Goal: Use online tool/utility: Utilize a website feature to perform a specific function

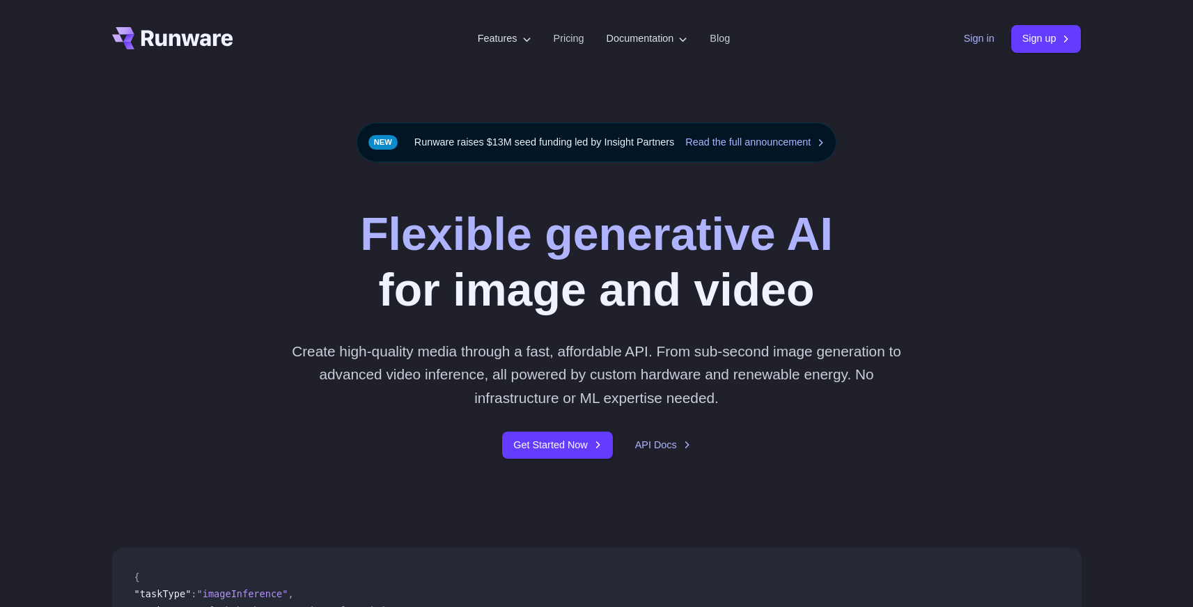
click at [969, 42] on link "Sign in" at bounding box center [979, 39] width 31 height 16
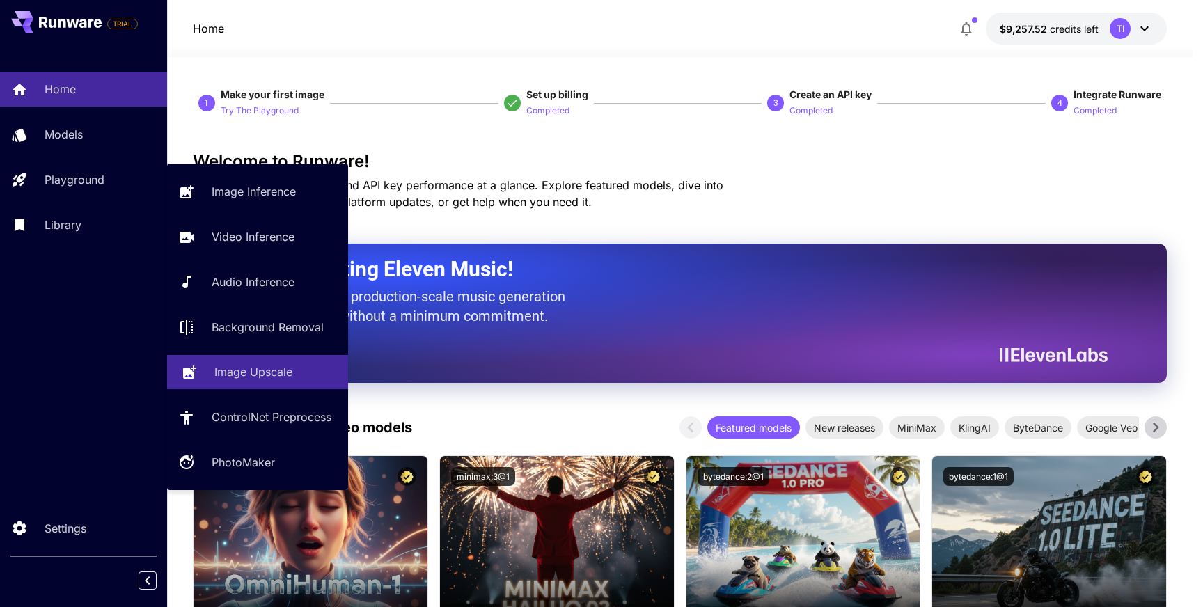
click at [248, 379] on p "Image Upscale" at bounding box center [253, 371] width 78 height 17
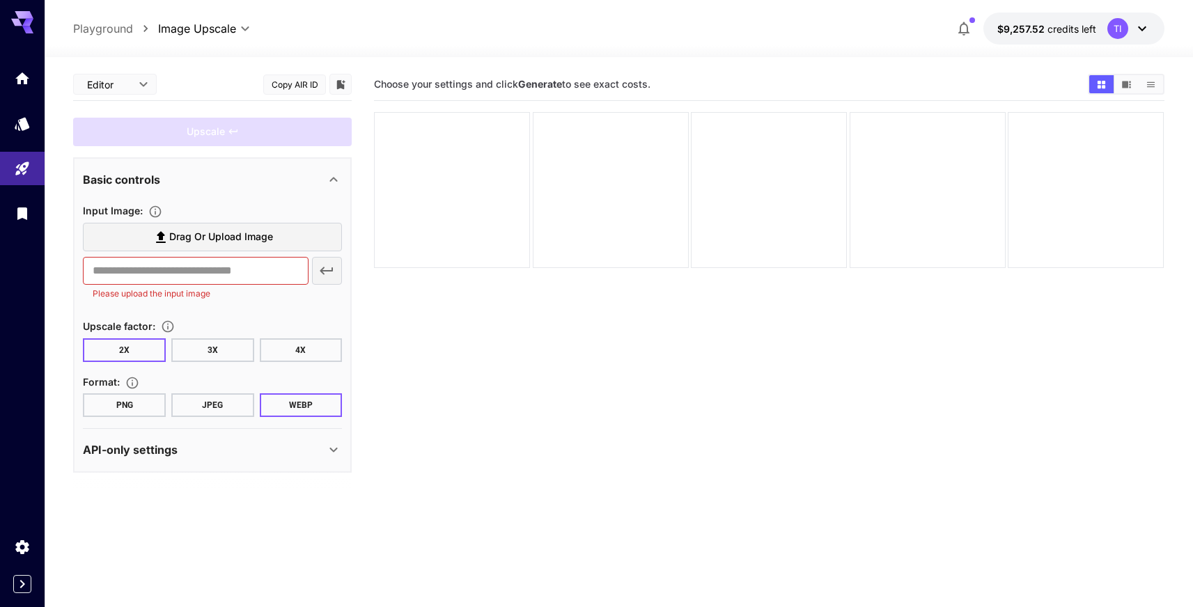
click at [243, 239] on span "Drag or upload image" at bounding box center [221, 236] width 104 height 17
click at [0, 0] on input "Drag or upload image" at bounding box center [0, 0] width 0 height 0
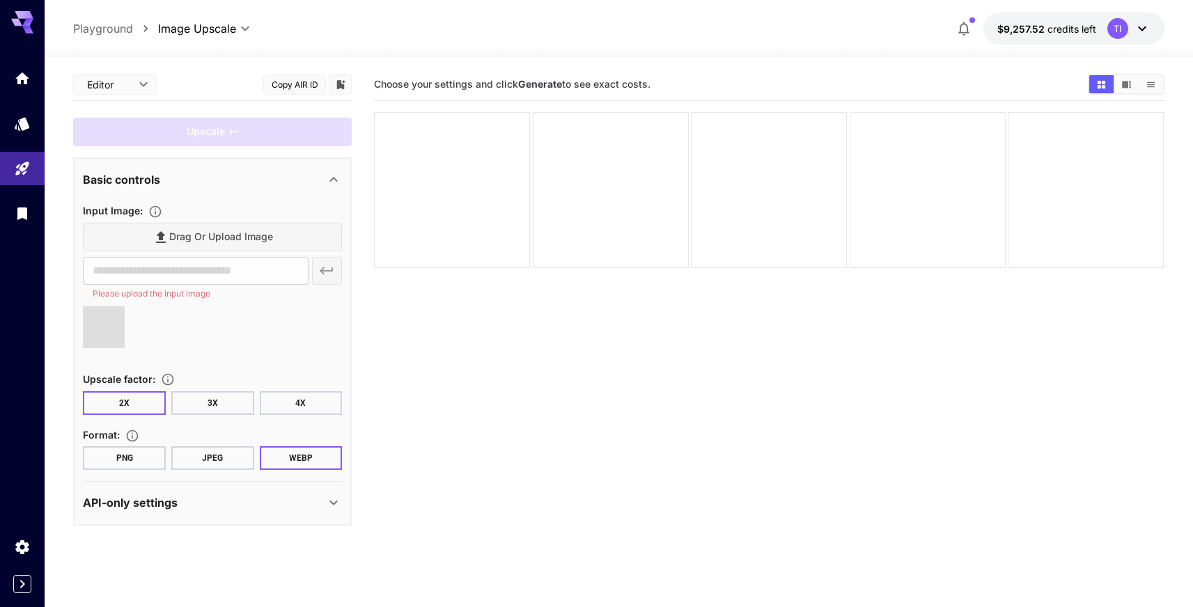
type input "**********"
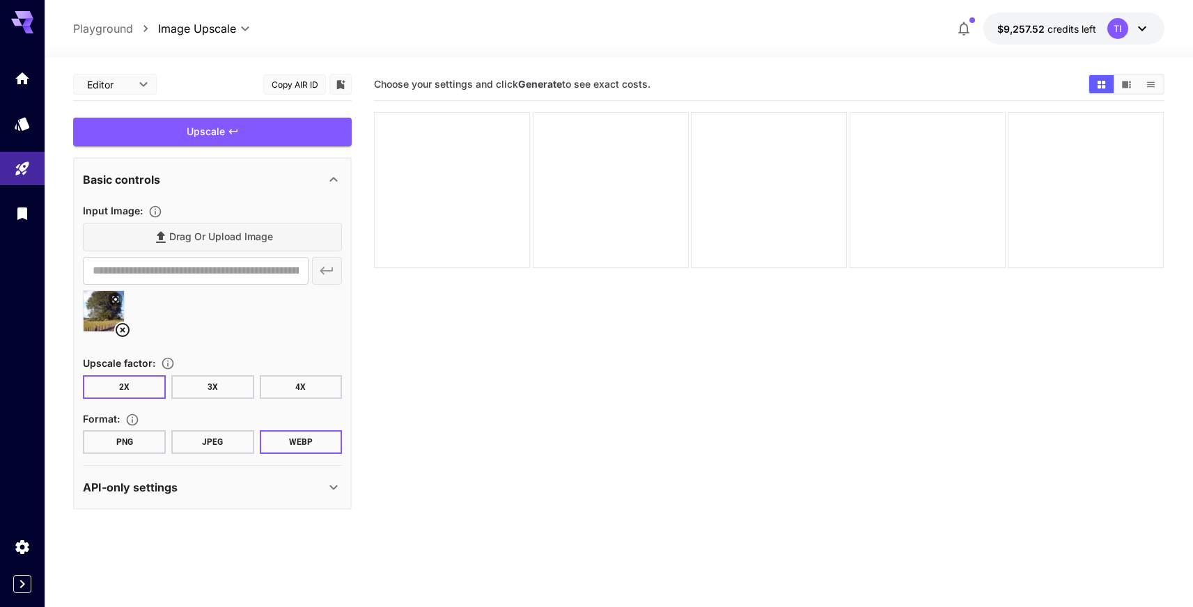
click at [196, 445] on button "JPEG" at bounding box center [212, 442] width 83 height 24
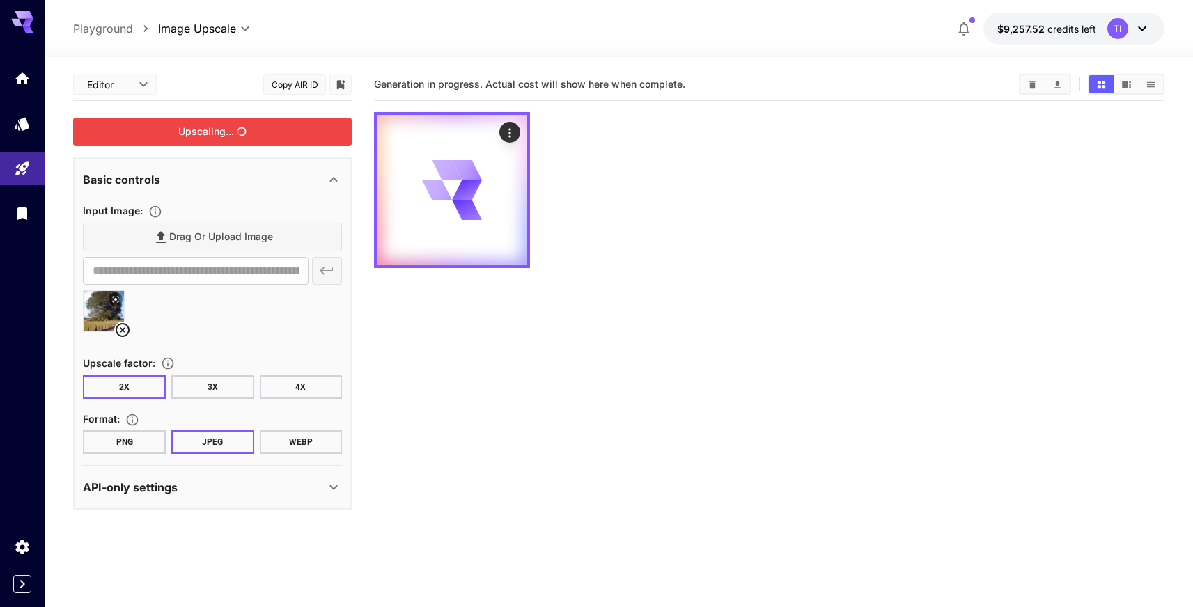
click at [211, 141] on div "Upscaling..." at bounding box center [212, 132] width 278 height 29
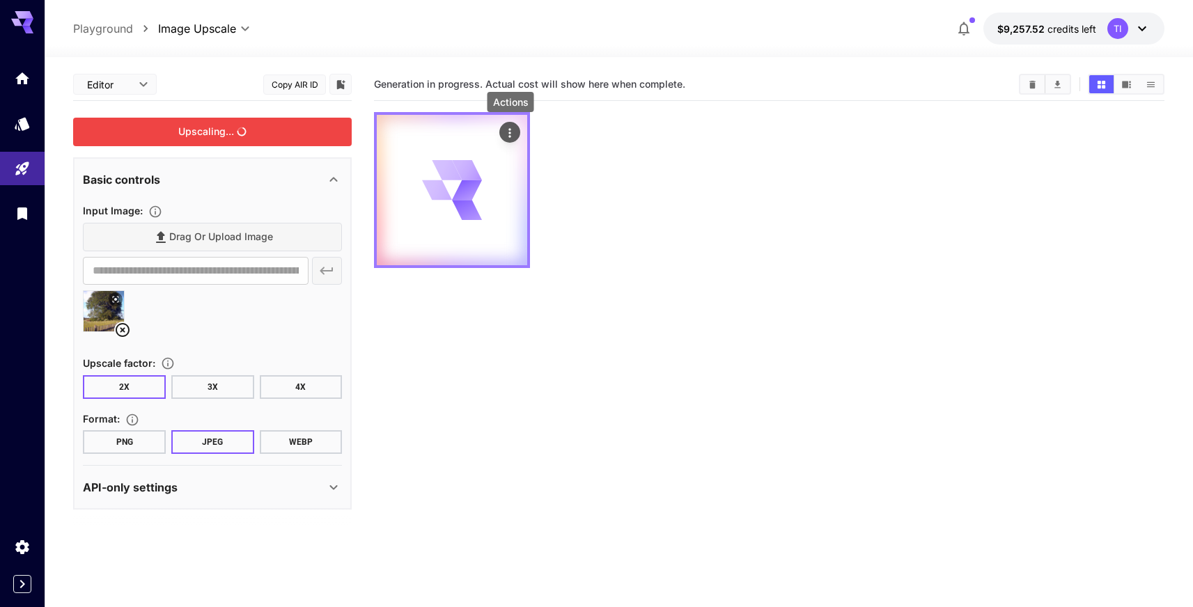
click at [519, 131] on button "Actions" at bounding box center [510, 132] width 21 height 21
click at [510, 129] on icon "Actions" at bounding box center [510, 132] width 2 height 9
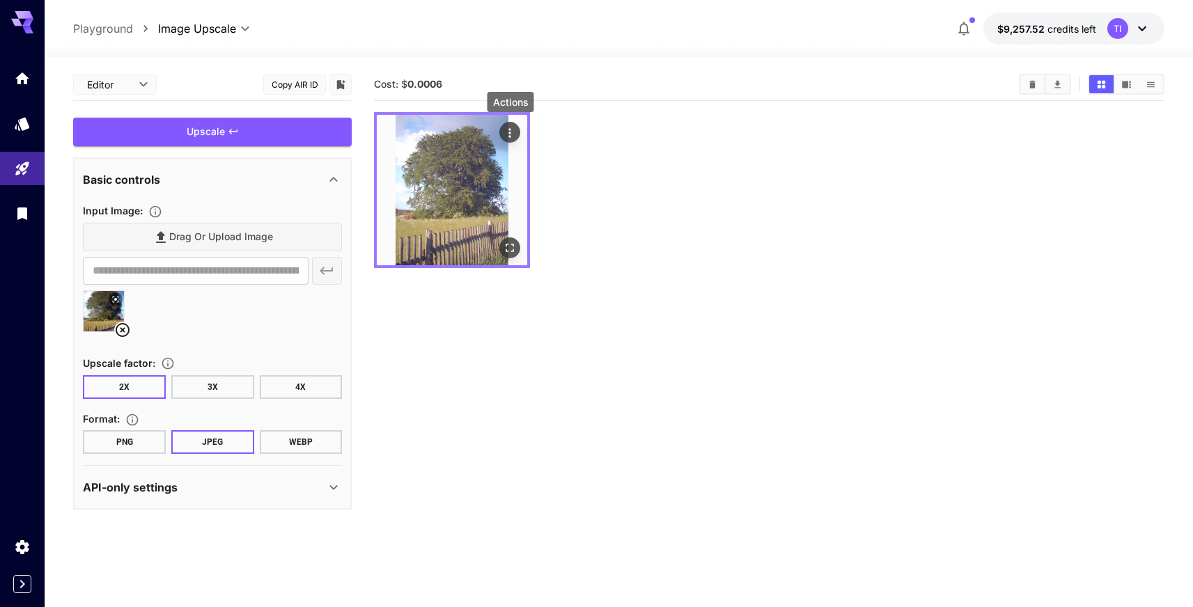
click at [505, 131] on icon "Actions" at bounding box center [510, 133] width 14 height 14
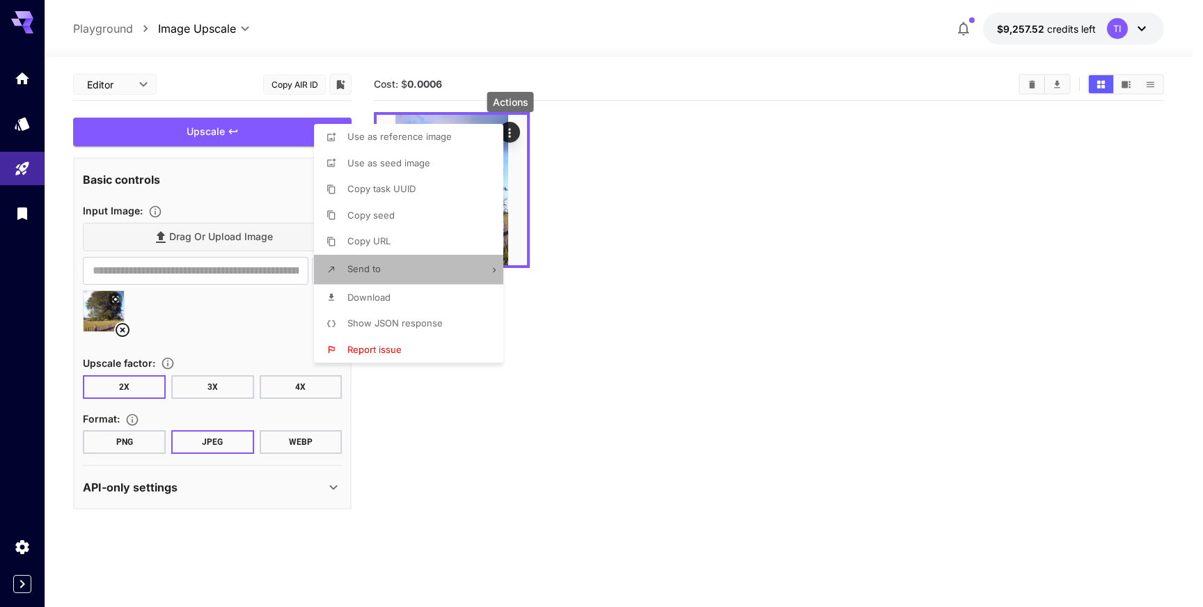
click at [421, 267] on li "Send to" at bounding box center [413, 269] width 198 height 29
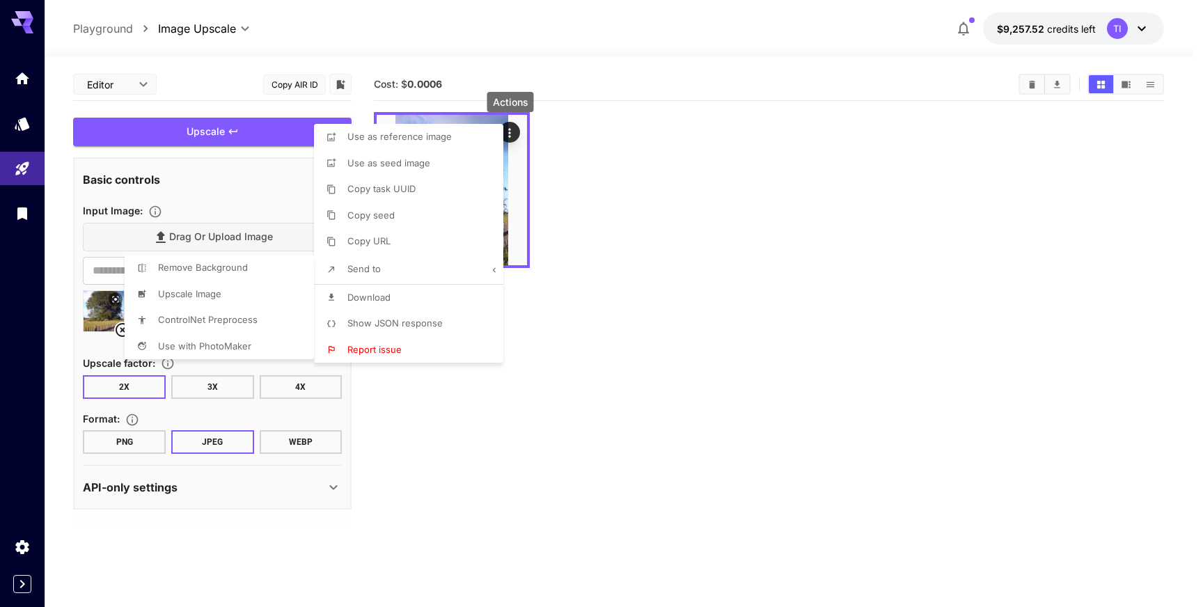
click at [421, 321] on div at bounding box center [601, 303] width 1203 height 607
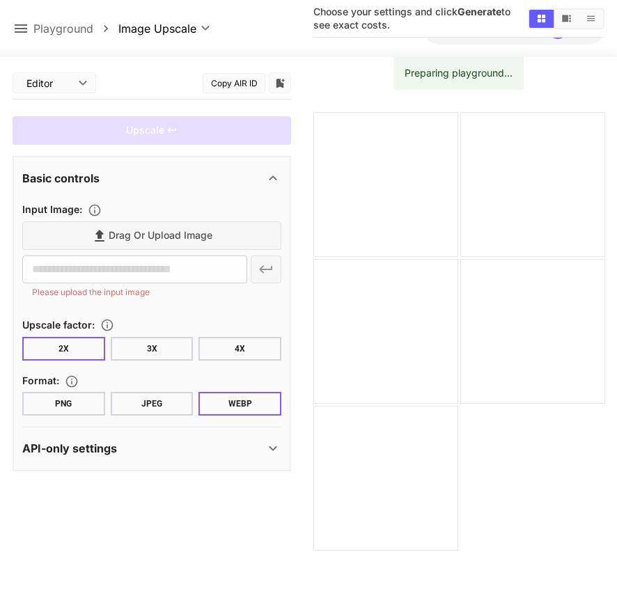
scroll to position [5, 0]
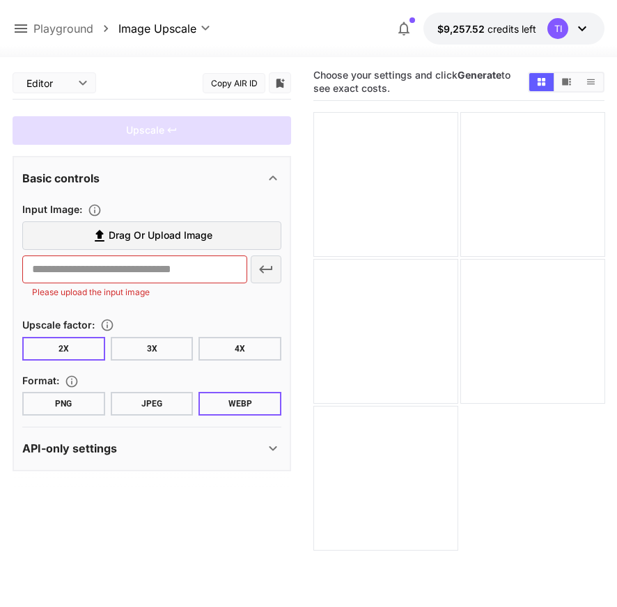
click at [167, 242] on span "Drag or upload image" at bounding box center [160, 235] width 104 height 17
click at [0, 0] on input "Drag or upload image" at bounding box center [0, 0] width 0 height 0
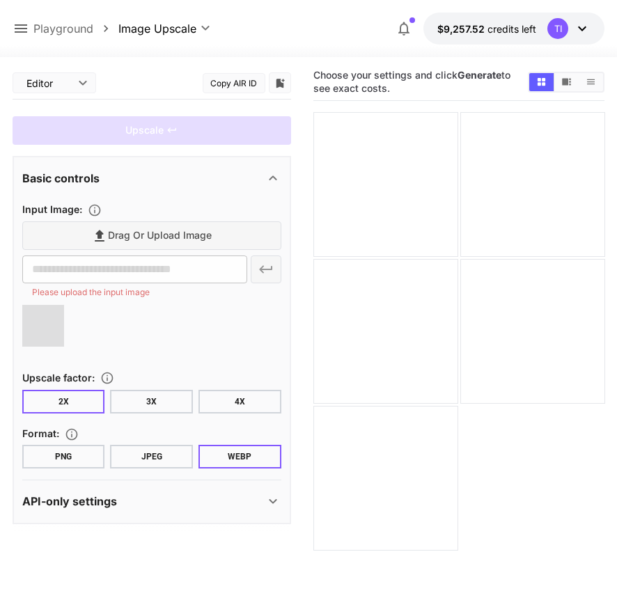
type input "**********"
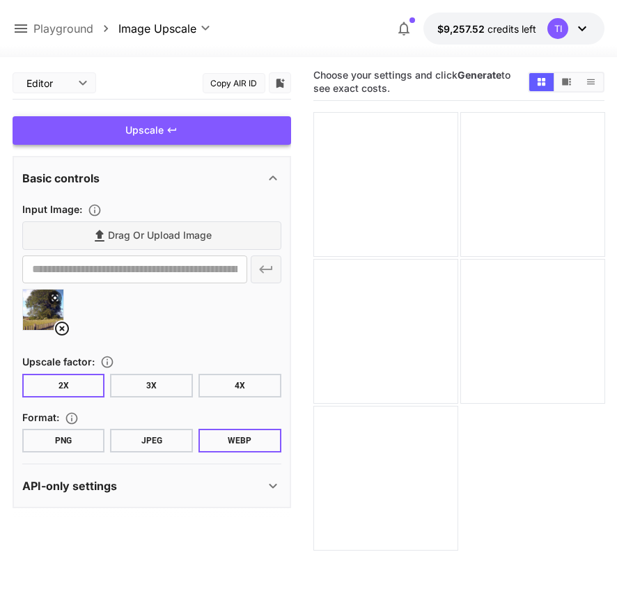
click at [159, 127] on div "Upscale" at bounding box center [152, 130] width 278 height 29
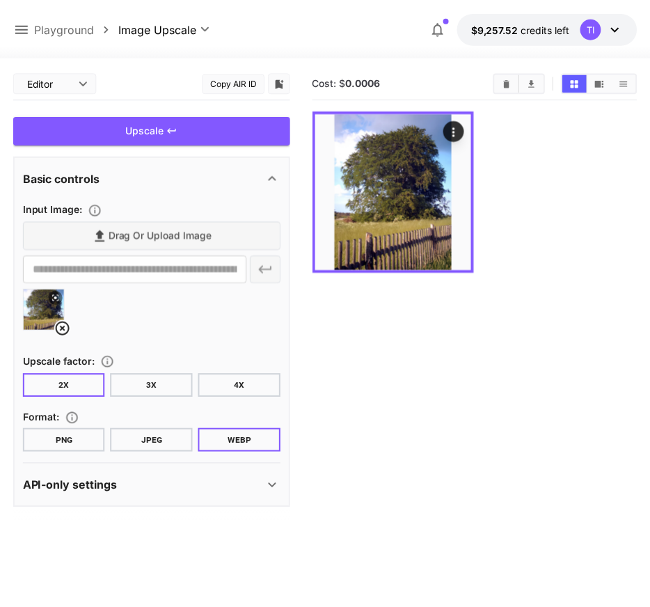
scroll to position [0, 0]
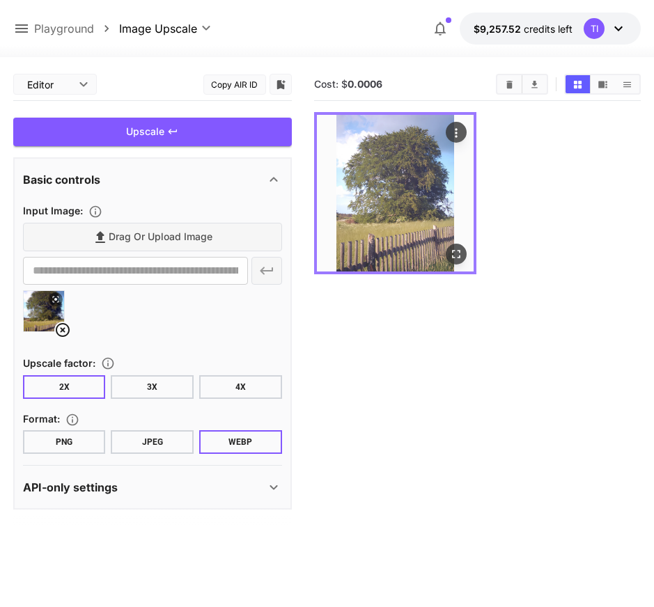
click at [462, 128] on icon "Actions" at bounding box center [456, 133] width 14 height 14
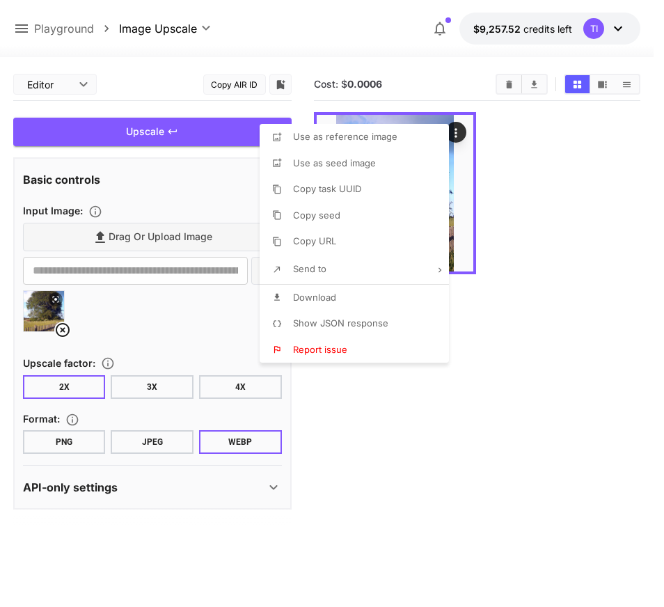
click at [519, 202] on div at bounding box center [332, 303] width 664 height 607
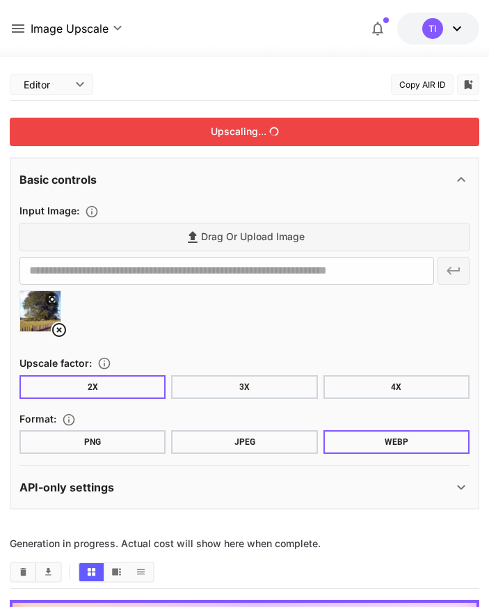
click at [258, 139] on div "Upscaling..." at bounding box center [245, 132] width 470 height 29
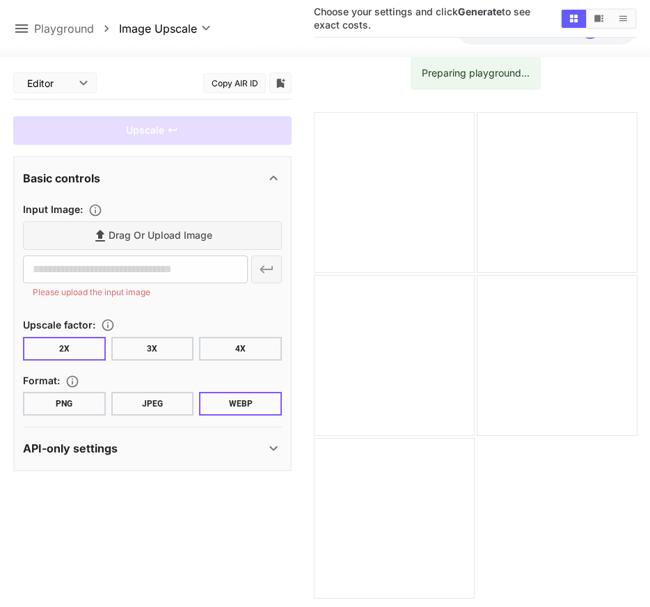
scroll to position [5, 0]
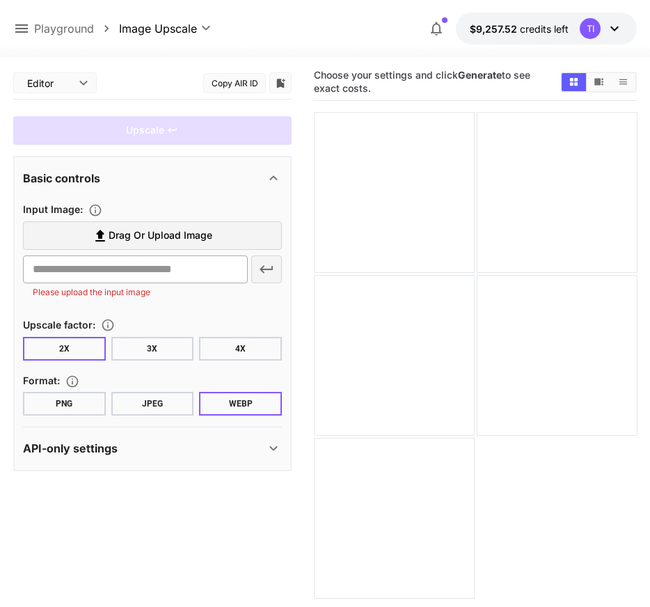
click at [216, 273] on input "text" at bounding box center [135, 270] width 225 height 28
click at [227, 233] on label "Drag or upload image" at bounding box center [152, 235] width 259 height 29
click at [0, 0] on input "Drag or upload image" at bounding box center [0, 0] width 0 height 0
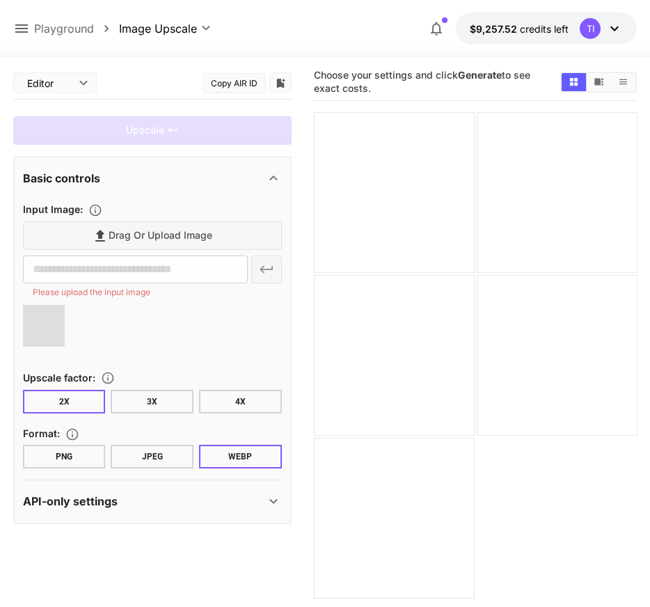
type input "**********"
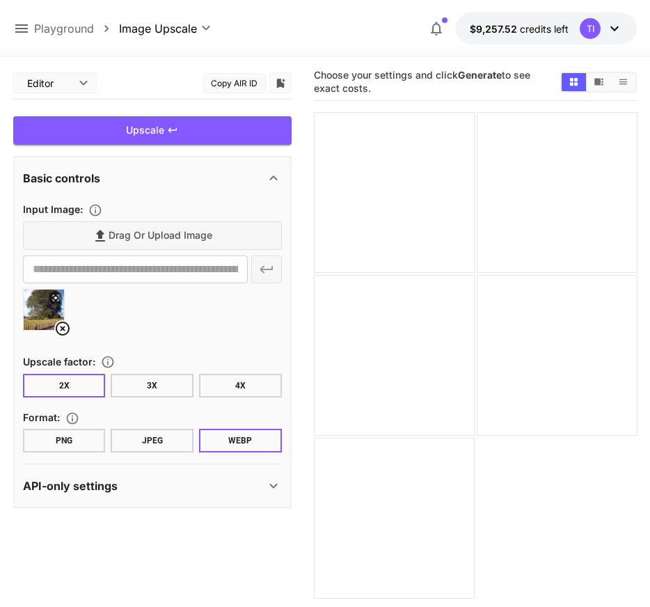
click at [111, 114] on div "**********" at bounding box center [152, 287] width 278 height 441
click at [116, 123] on div "Upscale" at bounding box center [152, 130] width 278 height 29
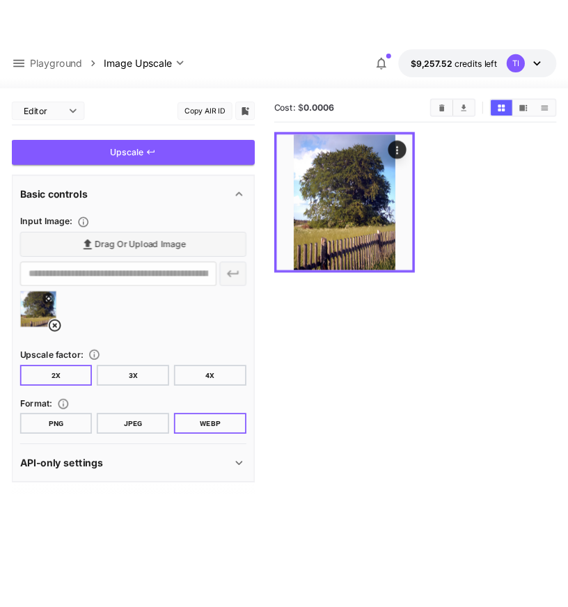
scroll to position [0, 0]
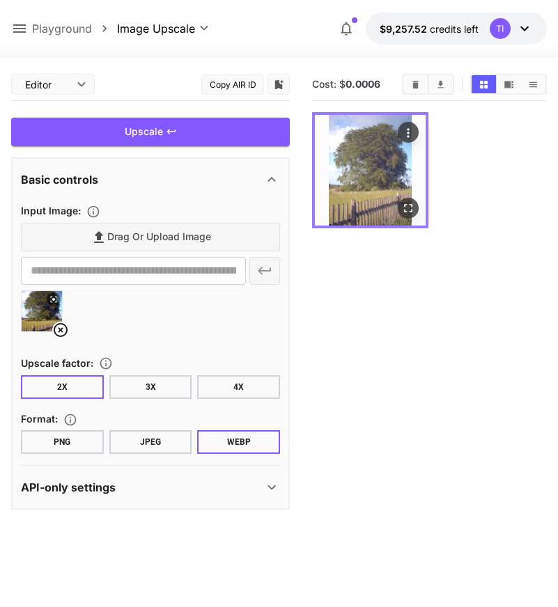
click at [407, 127] on icon "Actions" at bounding box center [408, 133] width 14 height 14
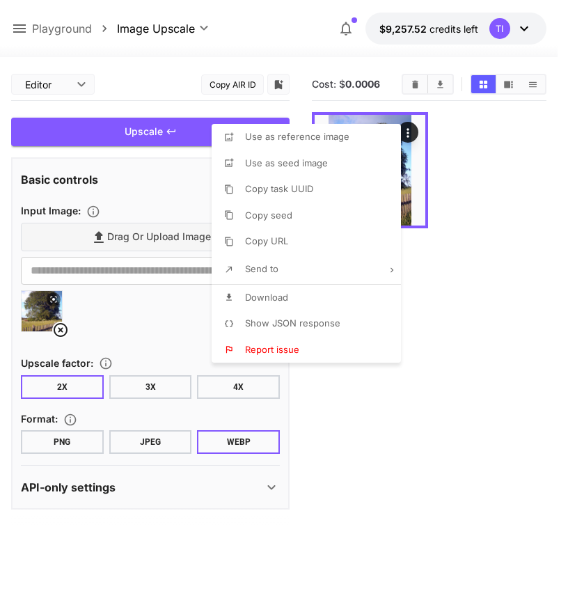
click at [450, 155] on div at bounding box center [284, 303] width 568 height 607
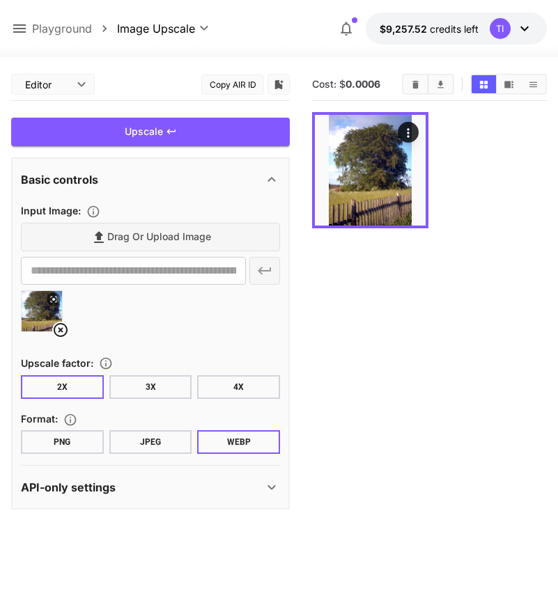
click at [33, 42] on div at bounding box center [279, 48] width 558 height 17
click at [22, 28] on icon at bounding box center [19, 28] width 13 height 8
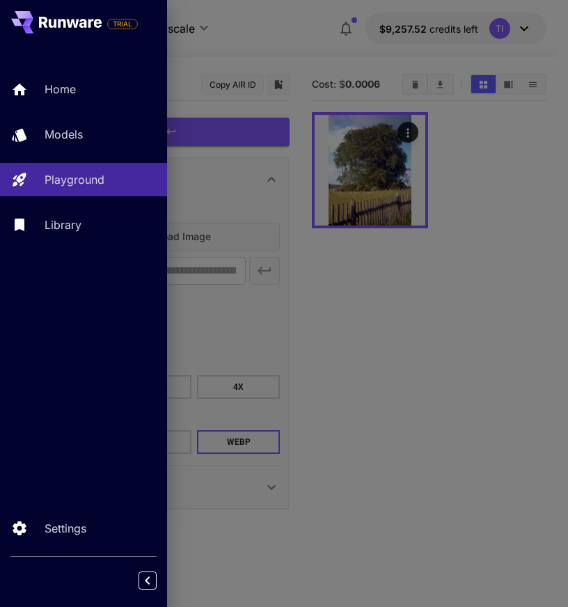
click at [419, 135] on div at bounding box center [284, 303] width 568 height 607
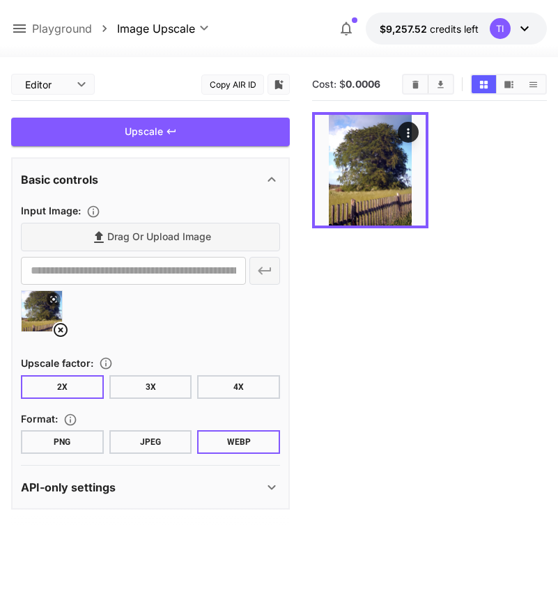
click at [411, 134] on icon "Actions" at bounding box center [408, 133] width 14 height 14
